Goal: Information Seeking & Learning: Learn about a topic

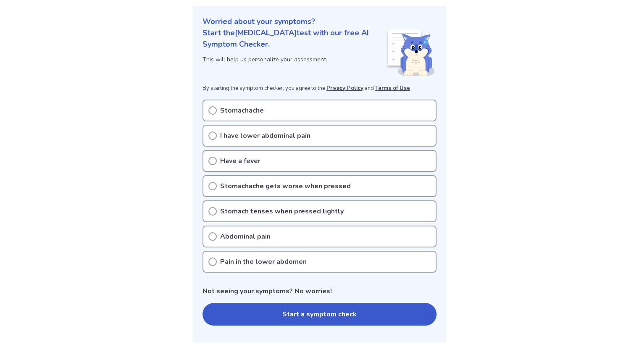
scroll to position [95, 0]
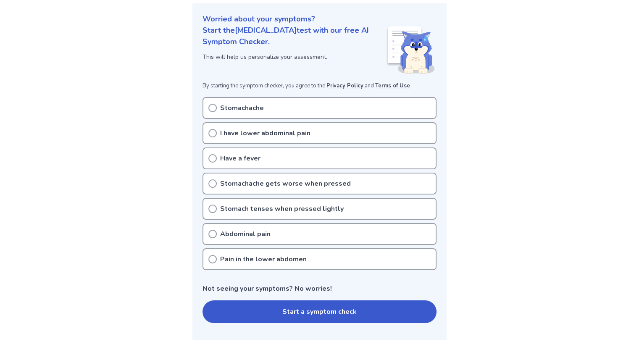
click at [270, 133] on p "I have lower abdominal pain" at bounding box center [265, 133] width 90 height 10
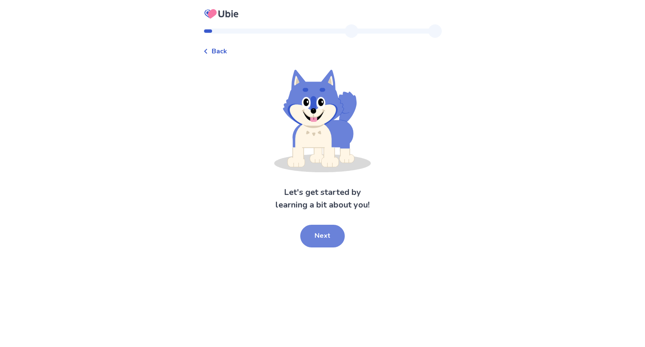
click at [329, 236] on button "Next" at bounding box center [322, 236] width 45 height 23
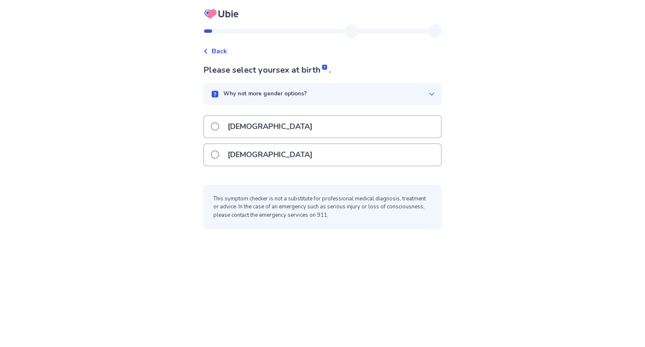
click at [296, 163] on div "[DEMOGRAPHIC_DATA]" at bounding box center [322, 154] width 237 height 21
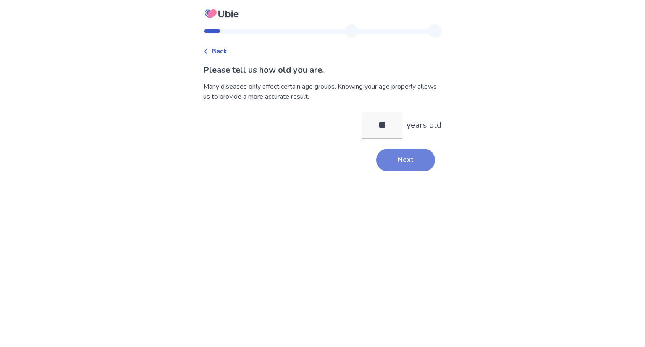
type input "**"
click at [397, 165] on button "Next" at bounding box center [405, 160] width 59 height 23
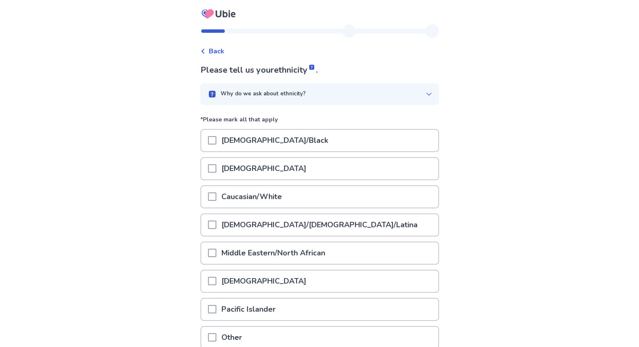
click at [338, 137] on div "[DEMOGRAPHIC_DATA]/Black" at bounding box center [319, 140] width 237 height 21
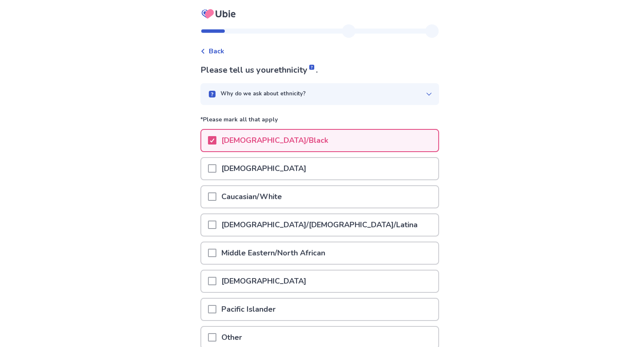
scroll to position [74, 0]
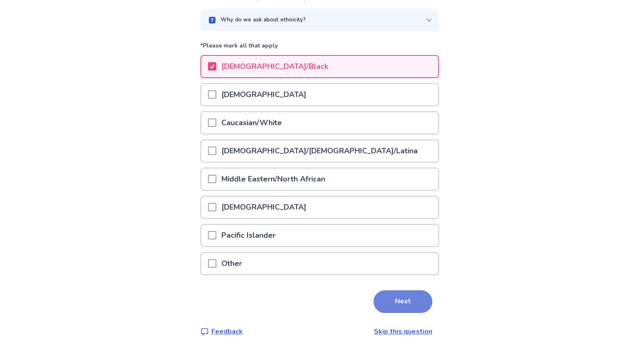
click at [416, 301] on button "Next" at bounding box center [402, 301] width 59 height 23
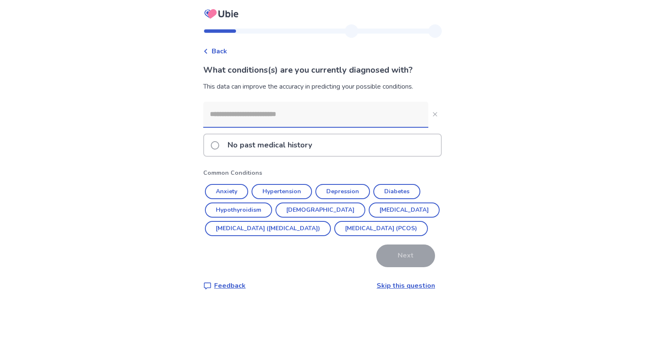
click at [294, 151] on p "No past medical history" at bounding box center [270, 144] width 95 height 21
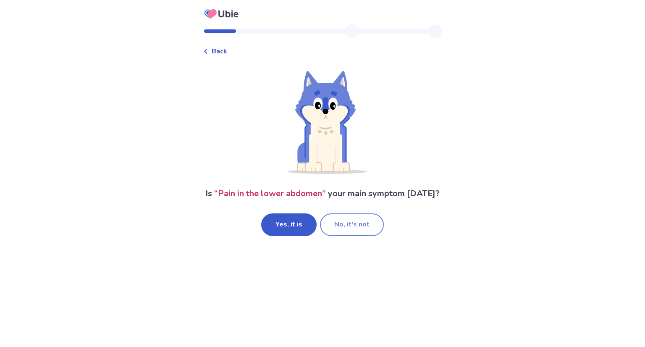
click at [336, 224] on button "No, it's not" at bounding box center [352, 224] width 64 height 23
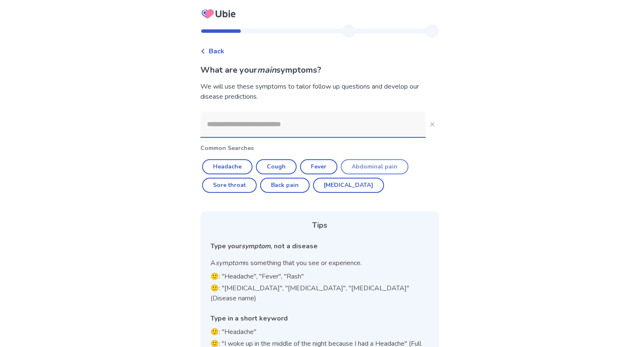
click at [360, 163] on button "Abdominal pain" at bounding box center [375, 166] width 68 height 15
type input "**********"
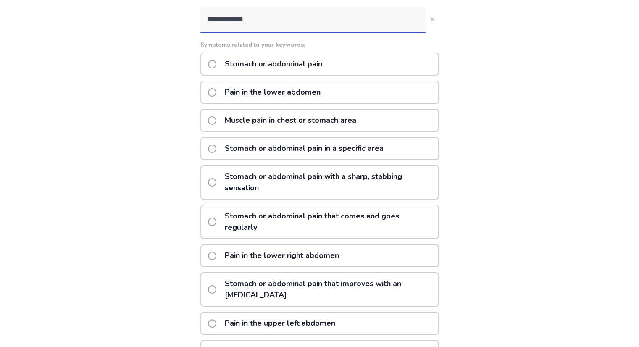
scroll to position [101, 0]
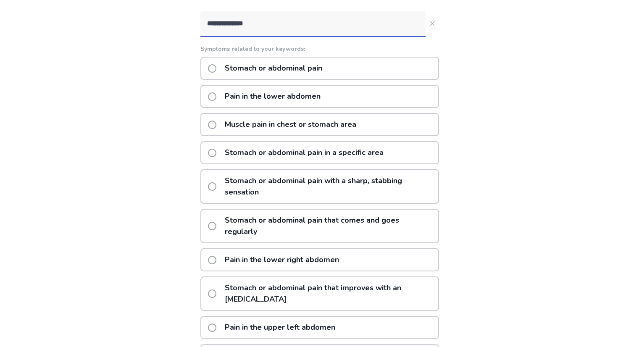
click at [341, 69] on div "Stomach or abdominal pain" at bounding box center [319, 68] width 239 height 23
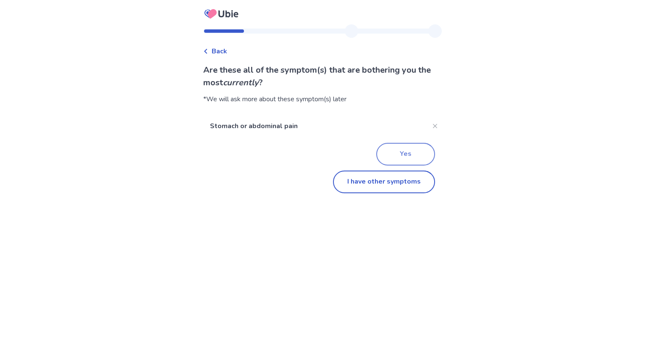
click at [397, 155] on button "Yes" at bounding box center [405, 154] width 59 height 23
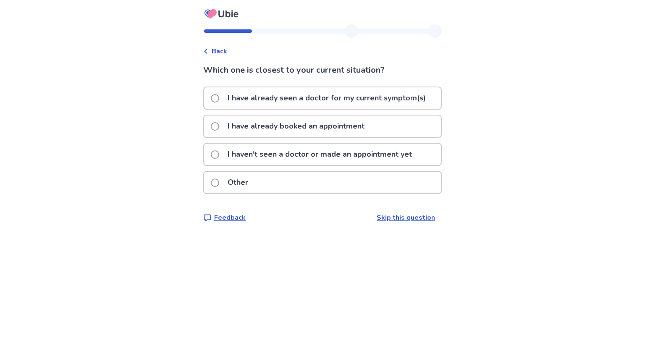
click at [329, 98] on p "I have already seen a doctor for my current symptom(s)" at bounding box center [327, 97] width 208 height 21
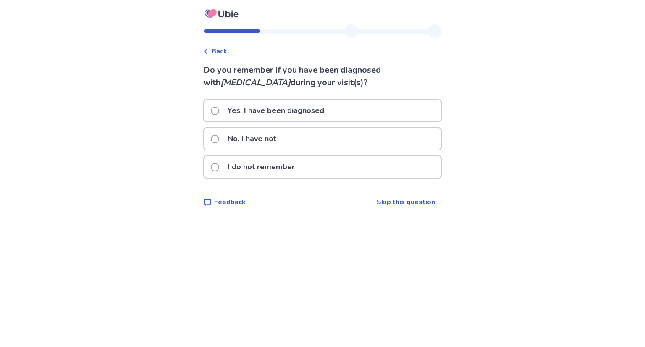
click at [329, 139] on div "No, I have not" at bounding box center [322, 138] width 237 height 21
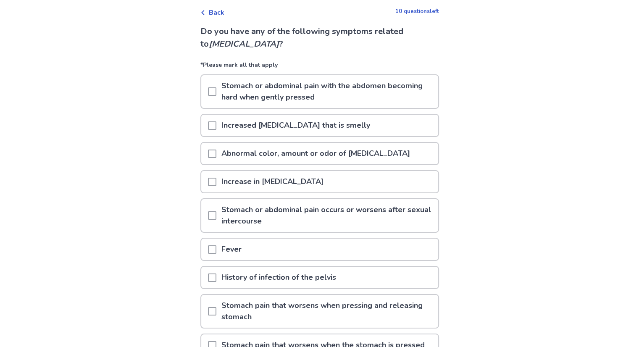
scroll to position [44, 0]
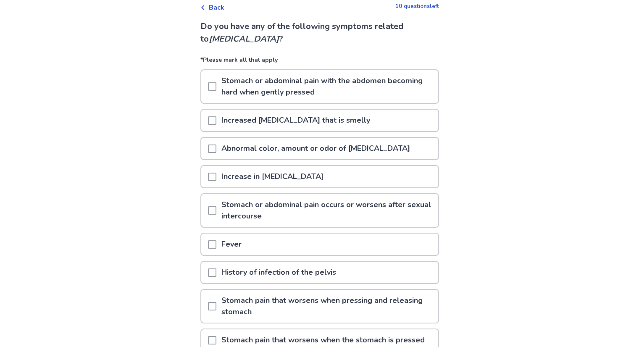
click at [361, 209] on p "Stomach or abdominal pain occurs or worsens after sexual intercourse" at bounding box center [327, 210] width 222 height 33
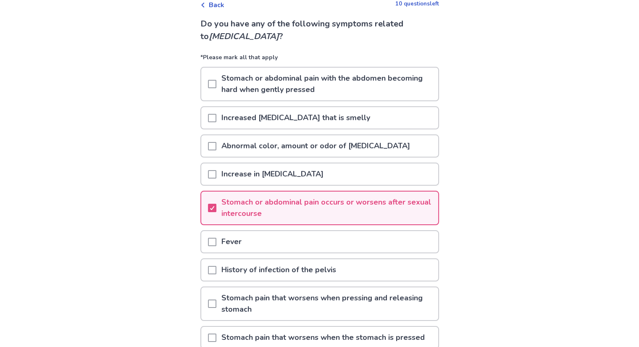
scroll to position [28, 0]
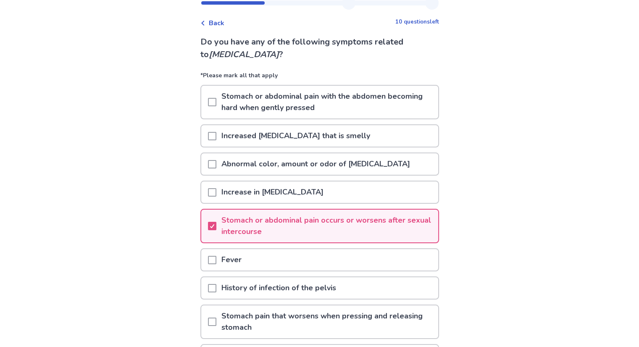
click at [396, 158] on p "Abnormal color, amount or odor of [MEDICAL_DATA]" at bounding box center [315, 163] width 199 height 21
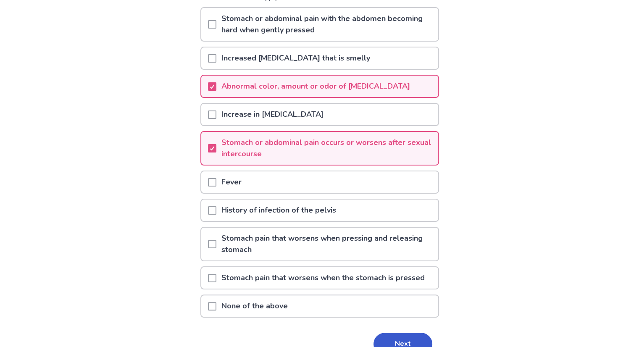
scroll to position [107, 0]
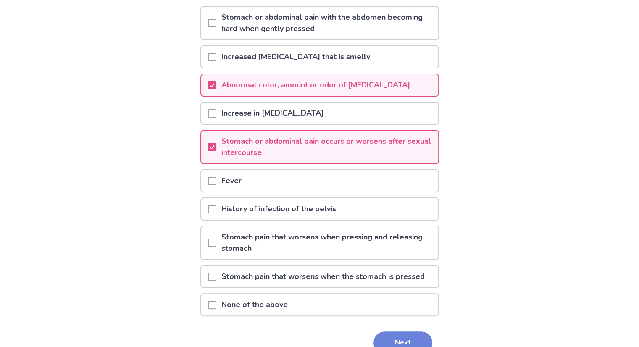
click at [405, 335] on button "Next" at bounding box center [402, 342] width 59 height 23
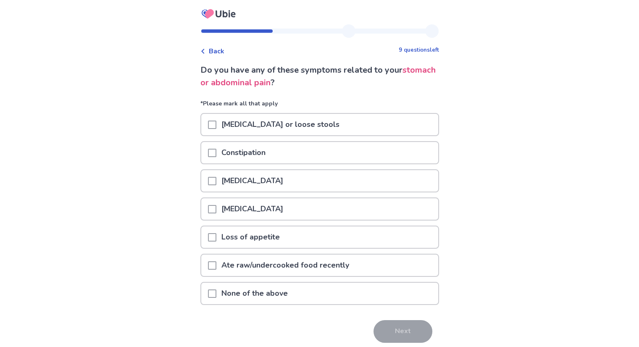
click at [359, 286] on div "None of the above" at bounding box center [319, 293] width 237 height 21
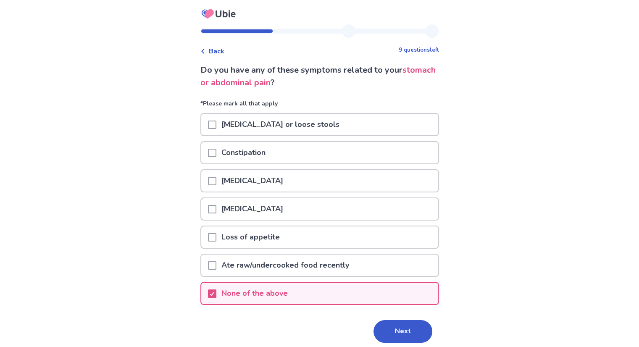
click at [334, 152] on div "Constipation" at bounding box center [319, 152] width 237 height 21
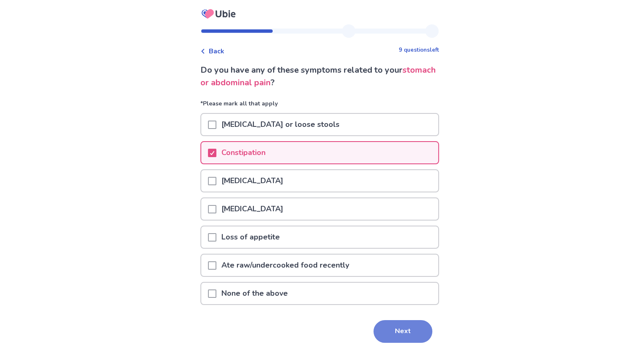
click at [397, 332] on button "Next" at bounding box center [402, 331] width 59 height 23
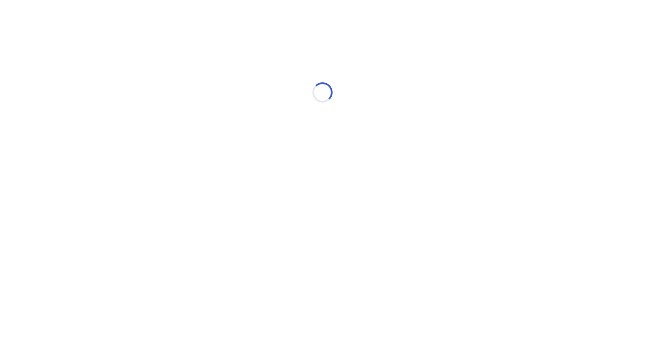
select select "*"
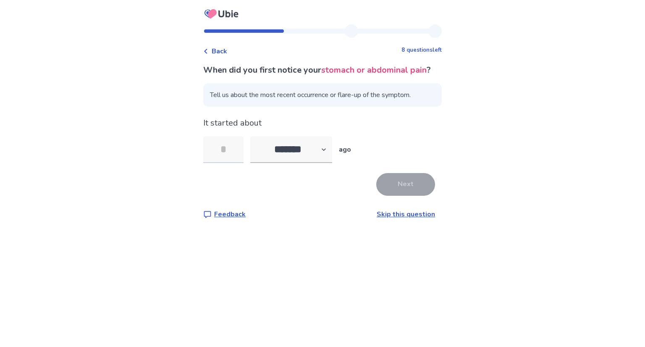
click at [232, 163] on input "tel" at bounding box center [223, 149] width 40 height 27
click at [300, 163] on select "******* ****** ******* ******** *******" at bounding box center [291, 149] width 82 height 27
click at [237, 163] on input "tel" at bounding box center [223, 149] width 40 height 27
type input "*"
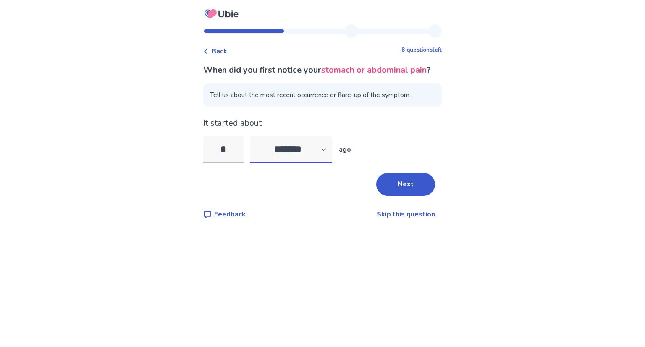
click at [271, 163] on select "******* ****** ******* ******** *******" at bounding box center [291, 149] width 82 height 27
select select "*"
click at [255, 149] on select "******* ****** ******* ******** *******" at bounding box center [291, 149] width 82 height 27
click at [235, 161] on input "*" at bounding box center [223, 149] width 40 height 27
type input "*"
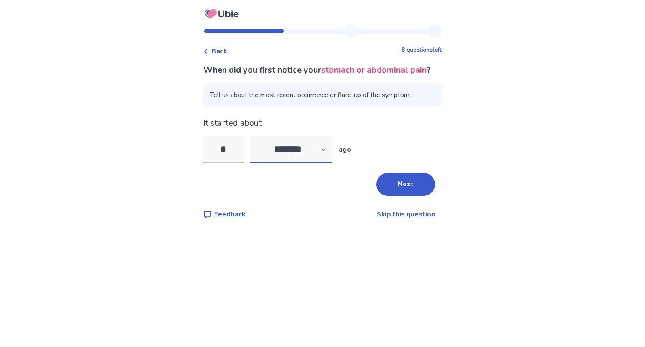
click at [281, 157] on select "******* ****** ******* ******** *******" at bounding box center [291, 149] width 82 height 27
select select "*"
click at [255, 149] on select "******* ****** ******* ******** *******" at bounding box center [291, 149] width 82 height 27
click at [244, 163] on input "*" at bounding box center [223, 149] width 40 height 27
type input "*"
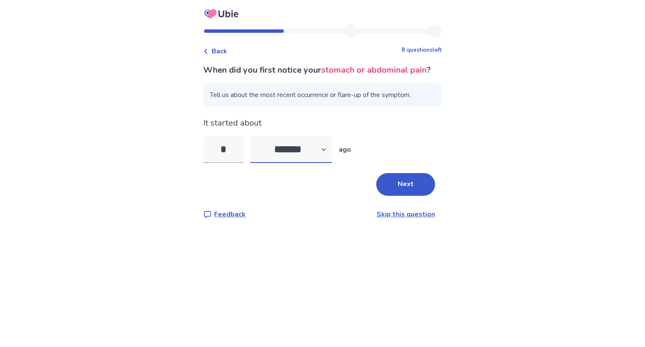
click at [292, 150] on select "******* ****** ******* ******** *******" at bounding box center [291, 149] width 82 height 27
select select "*"
click at [255, 149] on select "******* ****** ******* ******** *******" at bounding box center [291, 149] width 82 height 27
click at [409, 195] on button "Next" at bounding box center [405, 184] width 59 height 23
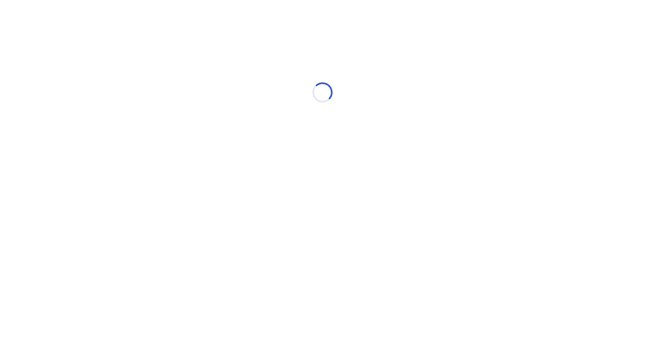
select select "*"
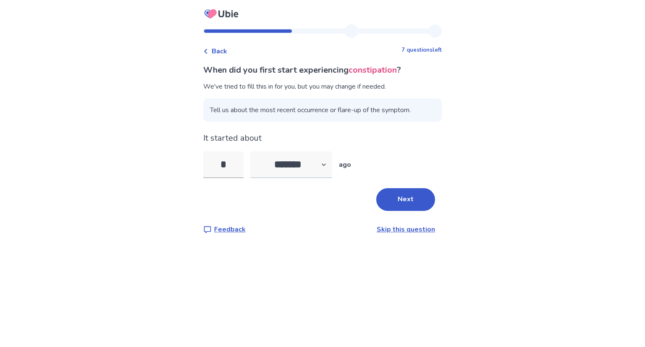
type input "*"
click at [268, 170] on select "******* ****** ******* ******** *******" at bounding box center [291, 164] width 82 height 27
select select "*"
click at [255, 151] on select "******* ****** ******* ******** *******" at bounding box center [291, 164] width 82 height 27
click at [384, 196] on button "Next" at bounding box center [405, 199] width 59 height 23
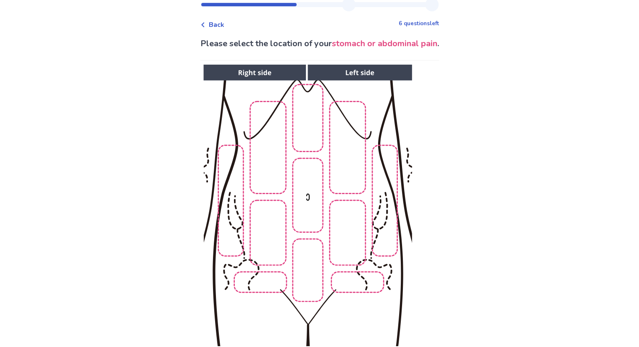
scroll to position [26, 0]
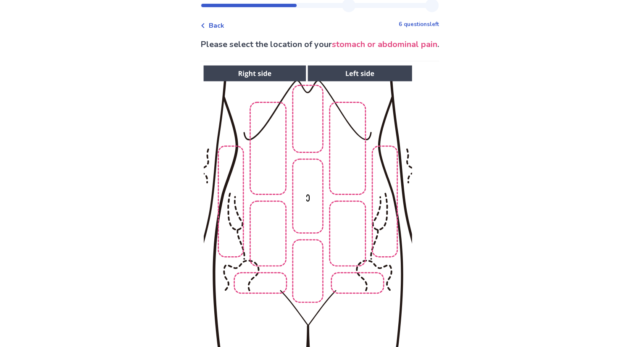
click at [309, 285] on img at bounding box center [307, 206] width 429 height 291
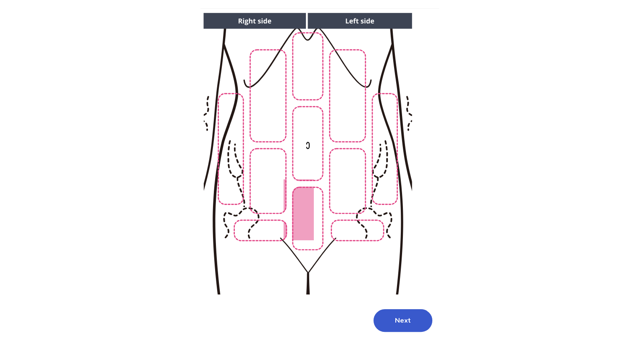
scroll to position [100, 0]
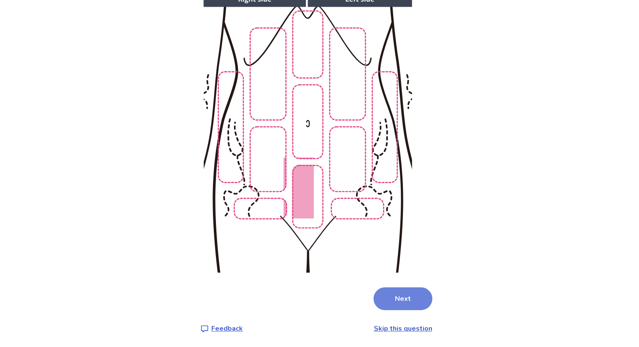
click at [381, 303] on button "Next" at bounding box center [402, 298] width 59 height 23
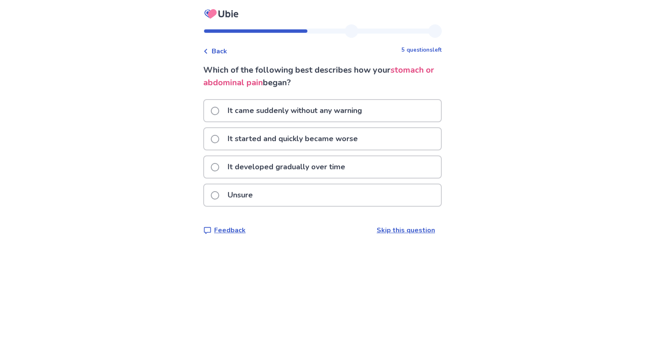
click at [306, 141] on p "It started and quickly became worse" at bounding box center [293, 138] width 140 height 21
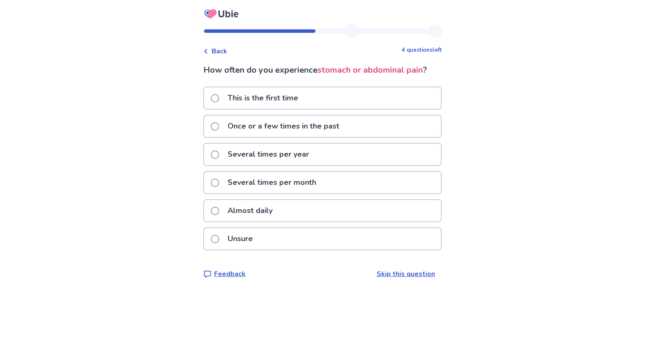
click at [252, 89] on p "This is the first time" at bounding box center [263, 97] width 81 height 21
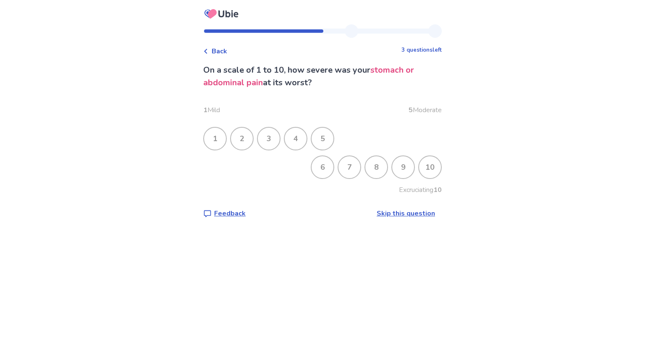
click at [366, 162] on div "8" at bounding box center [377, 167] width 22 height 22
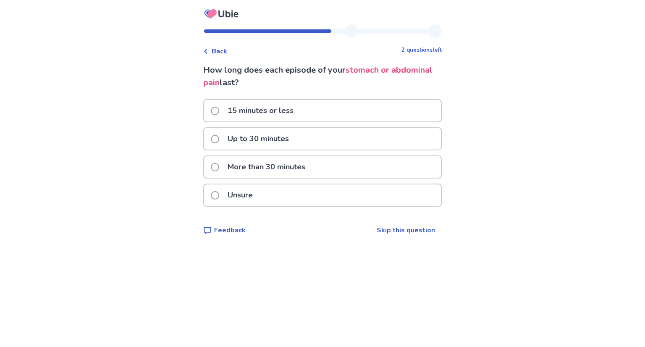
click at [272, 170] on p "More than 30 minutes" at bounding box center [267, 166] width 88 height 21
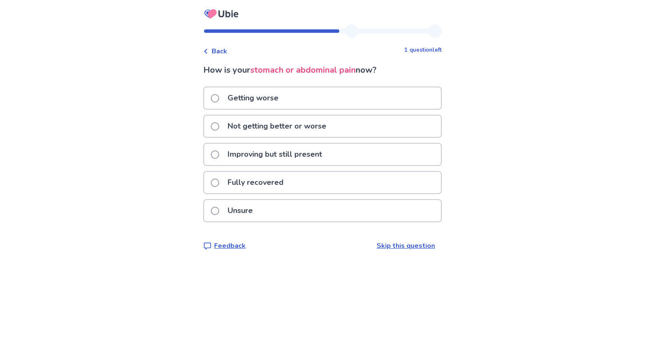
click at [269, 124] on p "Not getting better or worse" at bounding box center [277, 126] width 109 height 21
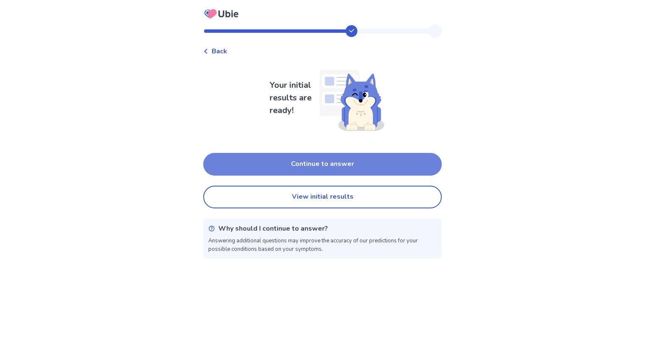
click at [285, 157] on button "Continue to answer" at bounding box center [322, 164] width 239 height 23
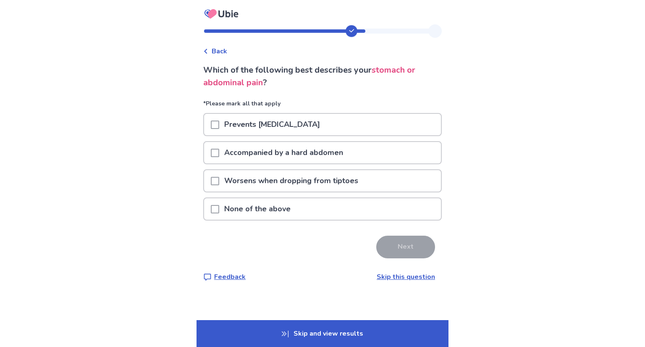
click at [297, 180] on p "Worsens when dropping from tiptoes" at bounding box center [291, 180] width 144 height 21
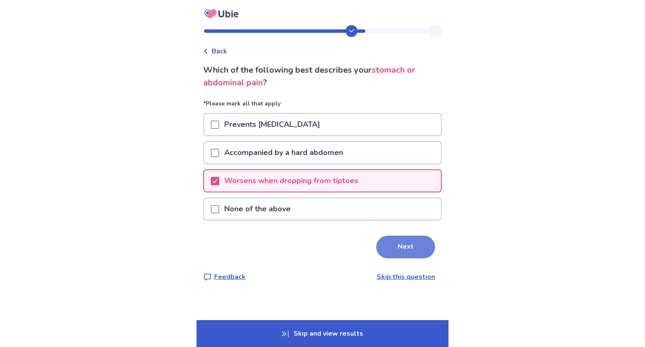
click at [381, 244] on button "Next" at bounding box center [405, 247] width 59 height 23
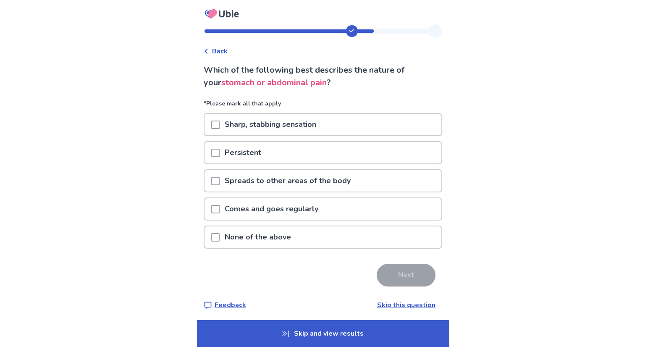
scroll to position [2, 0]
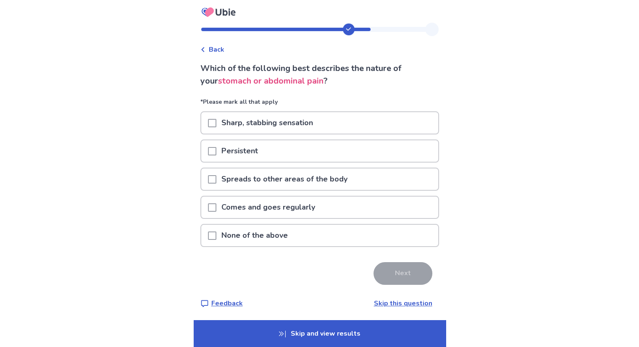
click at [320, 327] on p "Skip and view results" at bounding box center [320, 333] width 252 height 27
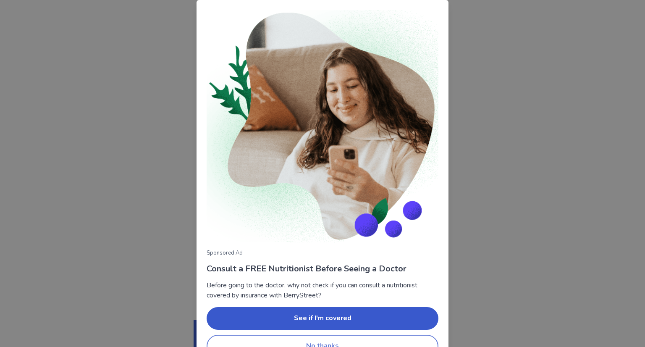
click at [328, 337] on button "No thanks" at bounding box center [323, 346] width 232 height 23
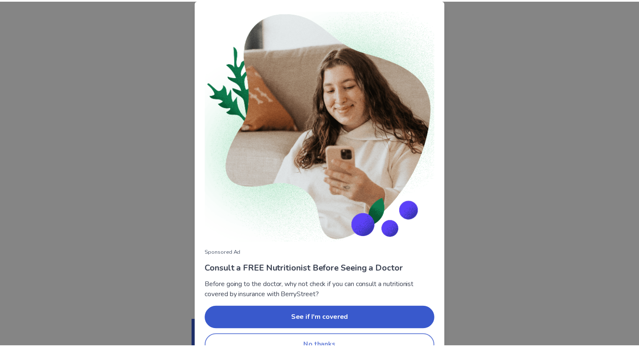
scroll to position [0, 0]
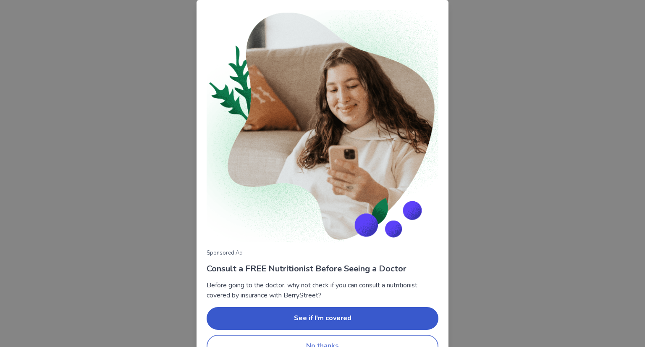
click at [322, 338] on button "No thanks" at bounding box center [323, 346] width 232 height 23
click at [325, 340] on button "No thanks" at bounding box center [323, 346] width 232 height 23
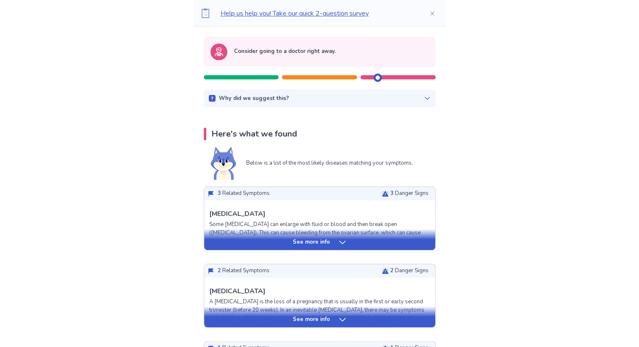
scroll to position [80, 0]
click at [313, 244] on p "See more info" at bounding box center [311, 242] width 37 height 8
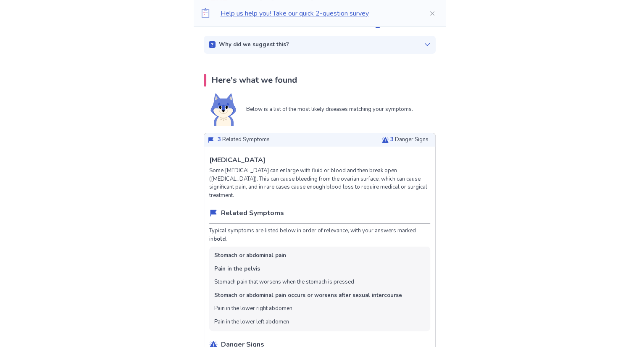
scroll to position [134, 0]
click at [299, 266] on ul "Stomach or abdominal pain Pain in the pelvis Stomach pain that worsens when the…" at bounding box center [319, 288] width 221 height 84
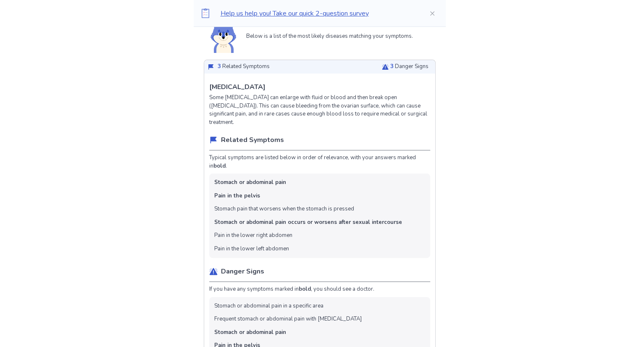
scroll to position [0, 0]
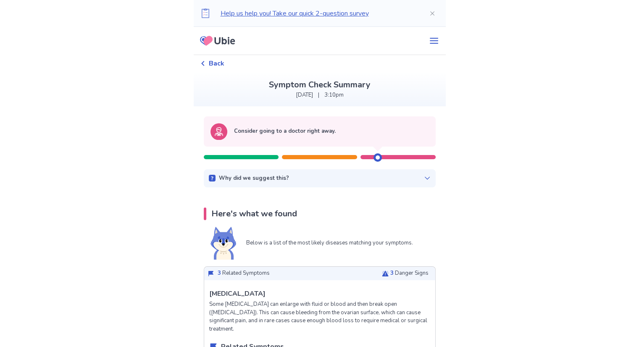
click at [424, 176] on icon at bounding box center [427, 178] width 7 height 7
